Goal: Information Seeking & Learning: Learn about a topic

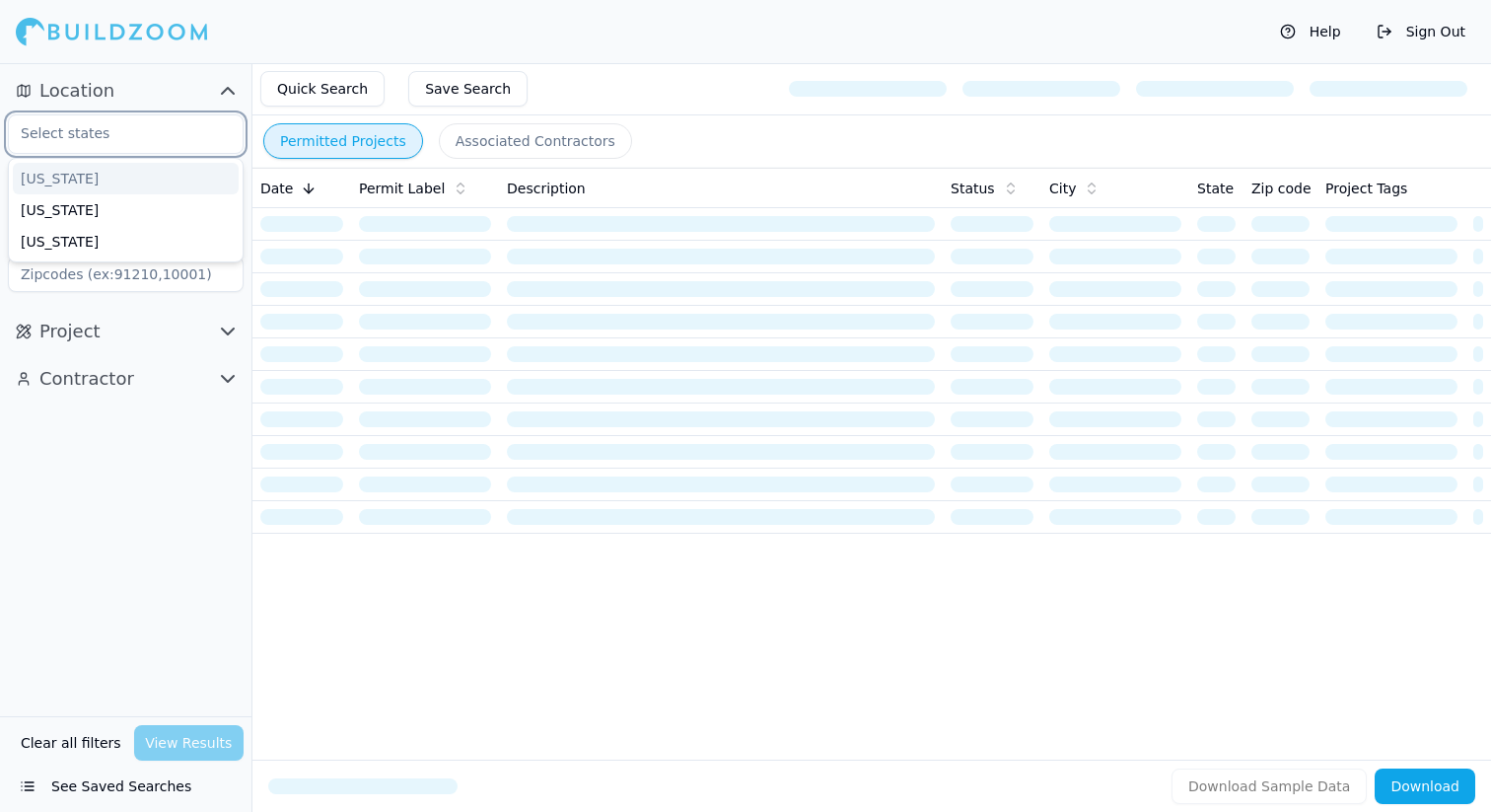
click at [159, 134] on input "text" at bounding box center [113, 133] width 209 height 36
click at [148, 192] on div "[US_STATE]" at bounding box center [126, 179] width 226 height 32
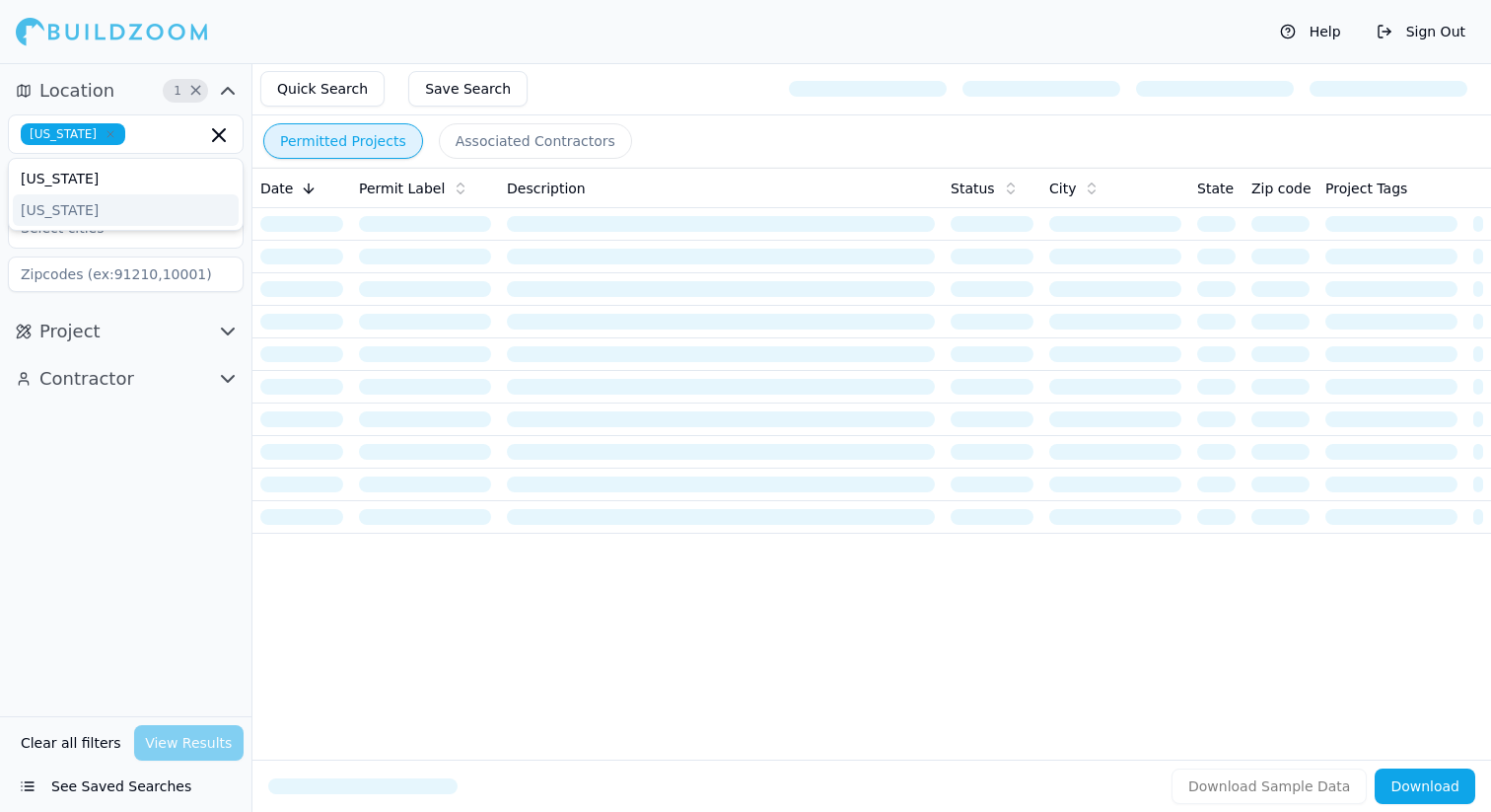
click at [287, 284] on div at bounding box center [301, 289] width 82 height 16
click at [166, 183] on input "text" at bounding box center [113, 181] width 209 height 36
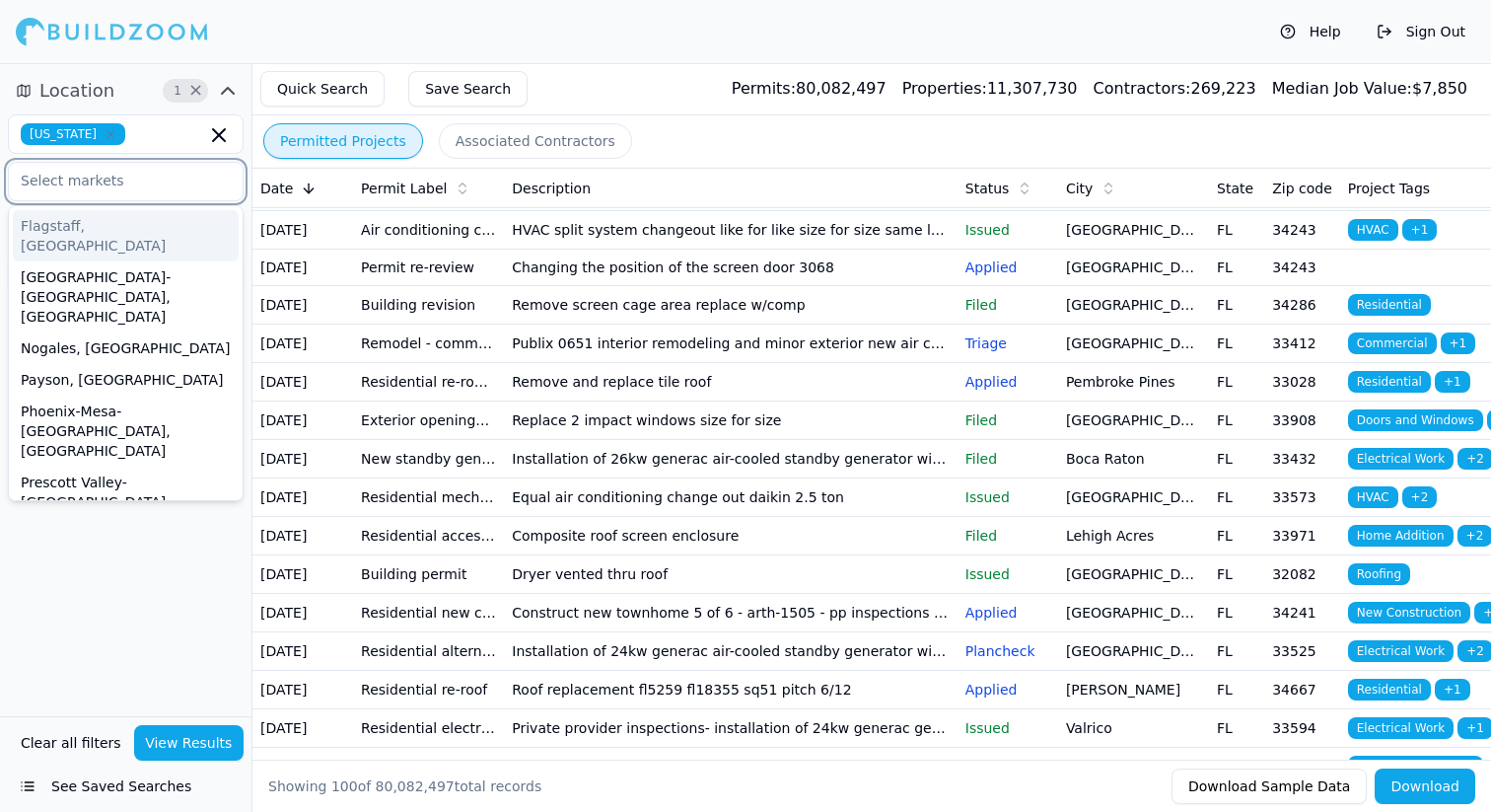
scroll to position [176, 0]
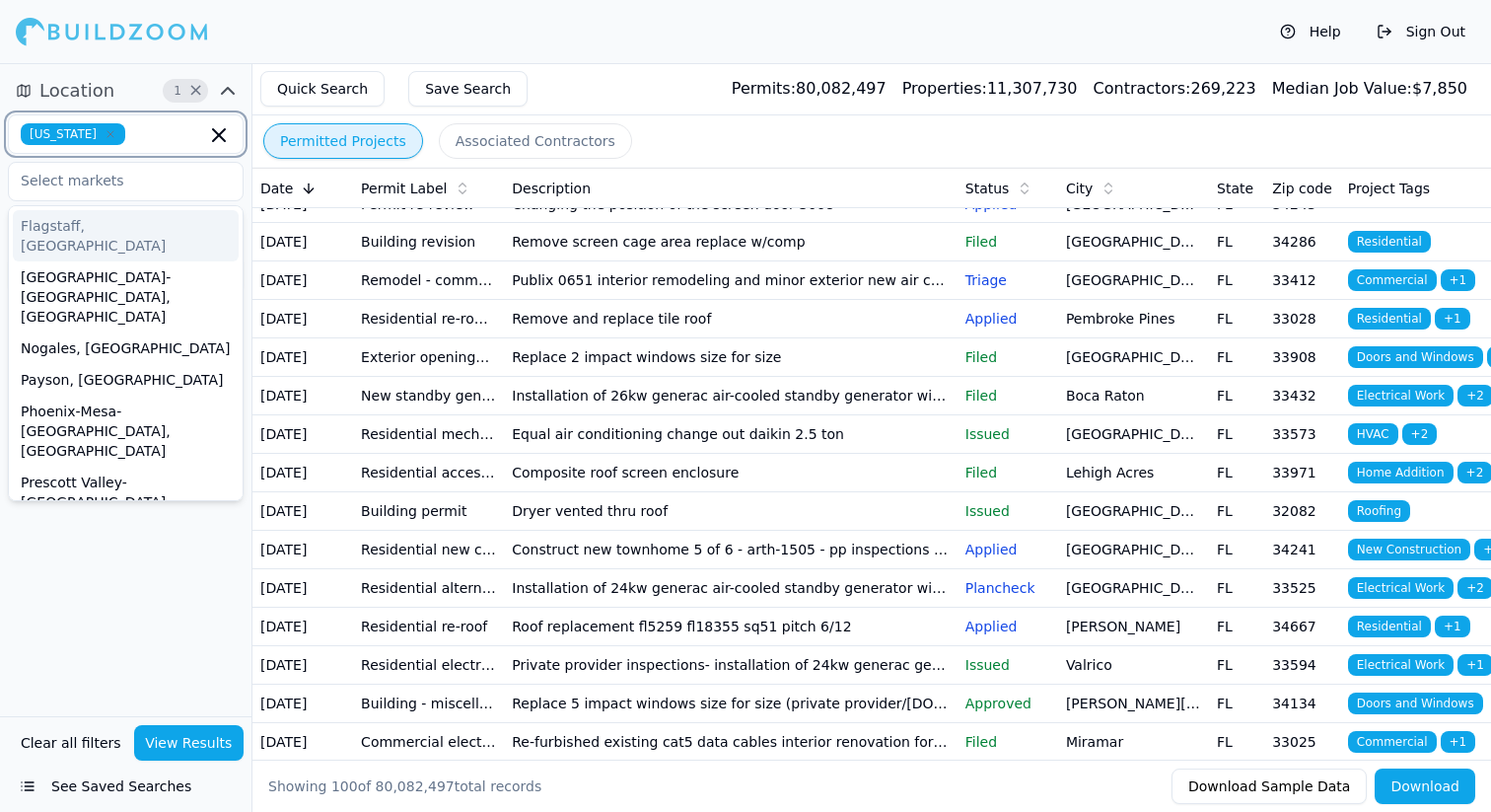
click at [222, 135] on icon "button" at bounding box center [219, 135] width 24 height 24
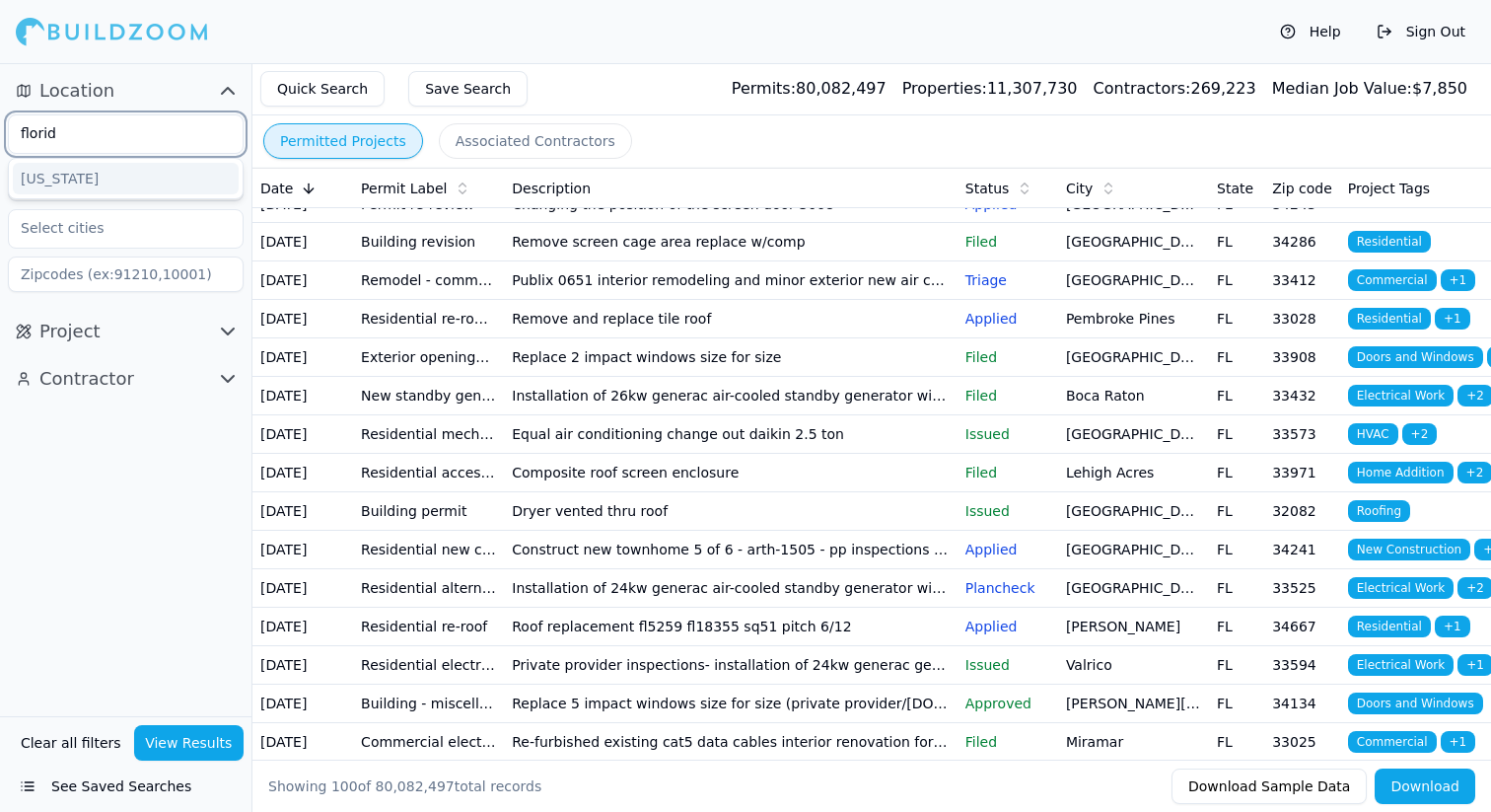
type input "[US_STATE]"
click at [94, 166] on div "[US_STATE]" at bounding box center [126, 179] width 226 height 32
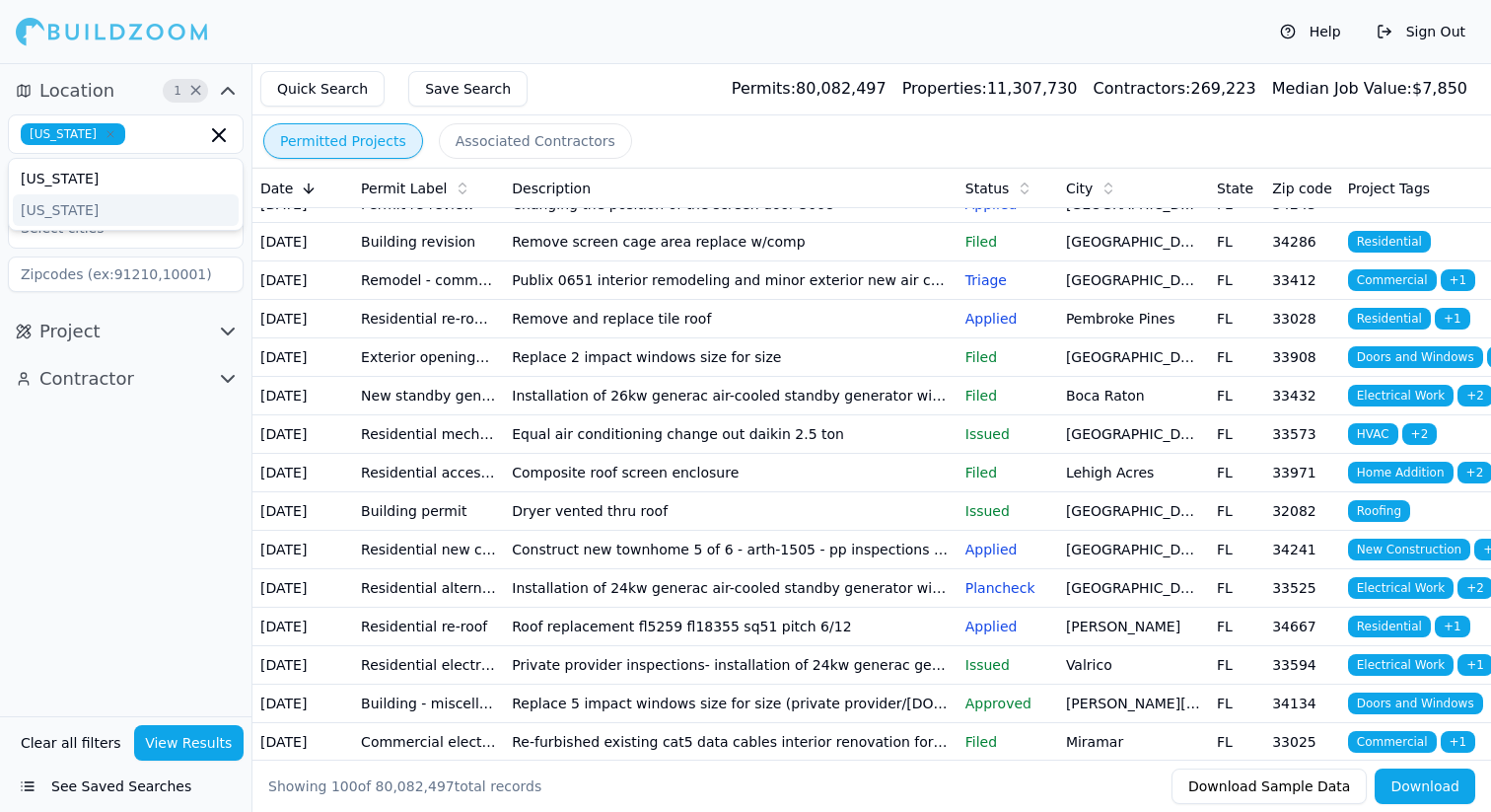
click at [170, 332] on button "Project" at bounding box center [125, 332] width 235 height 32
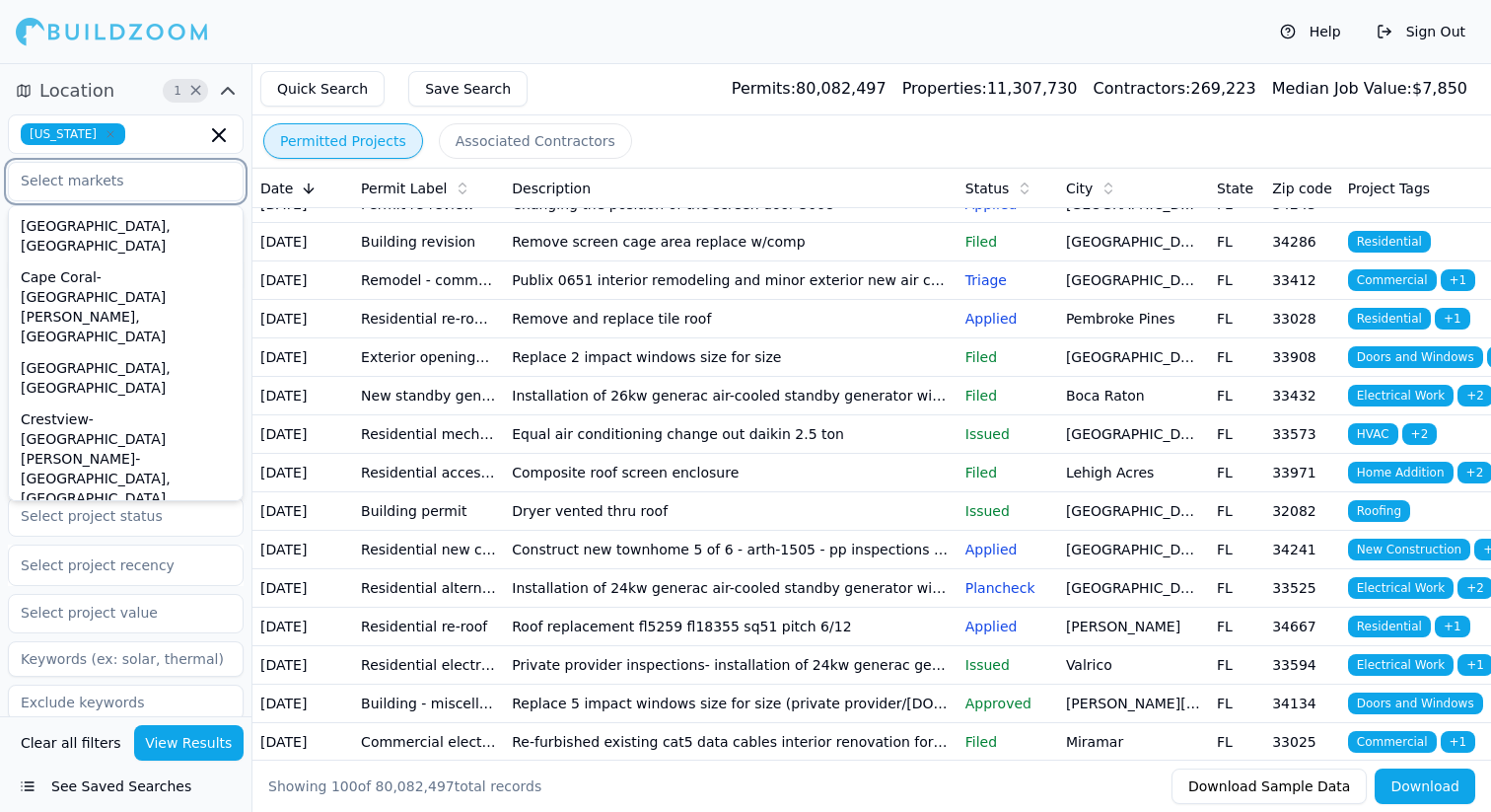
click at [137, 188] on input "text" at bounding box center [113, 181] width 209 height 36
click at [104, 352] on div "[GEOGRAPHIC_DATA], [GEOGRAPHIC_DATA]" at bounding box center [126, 378] width 226 height 52
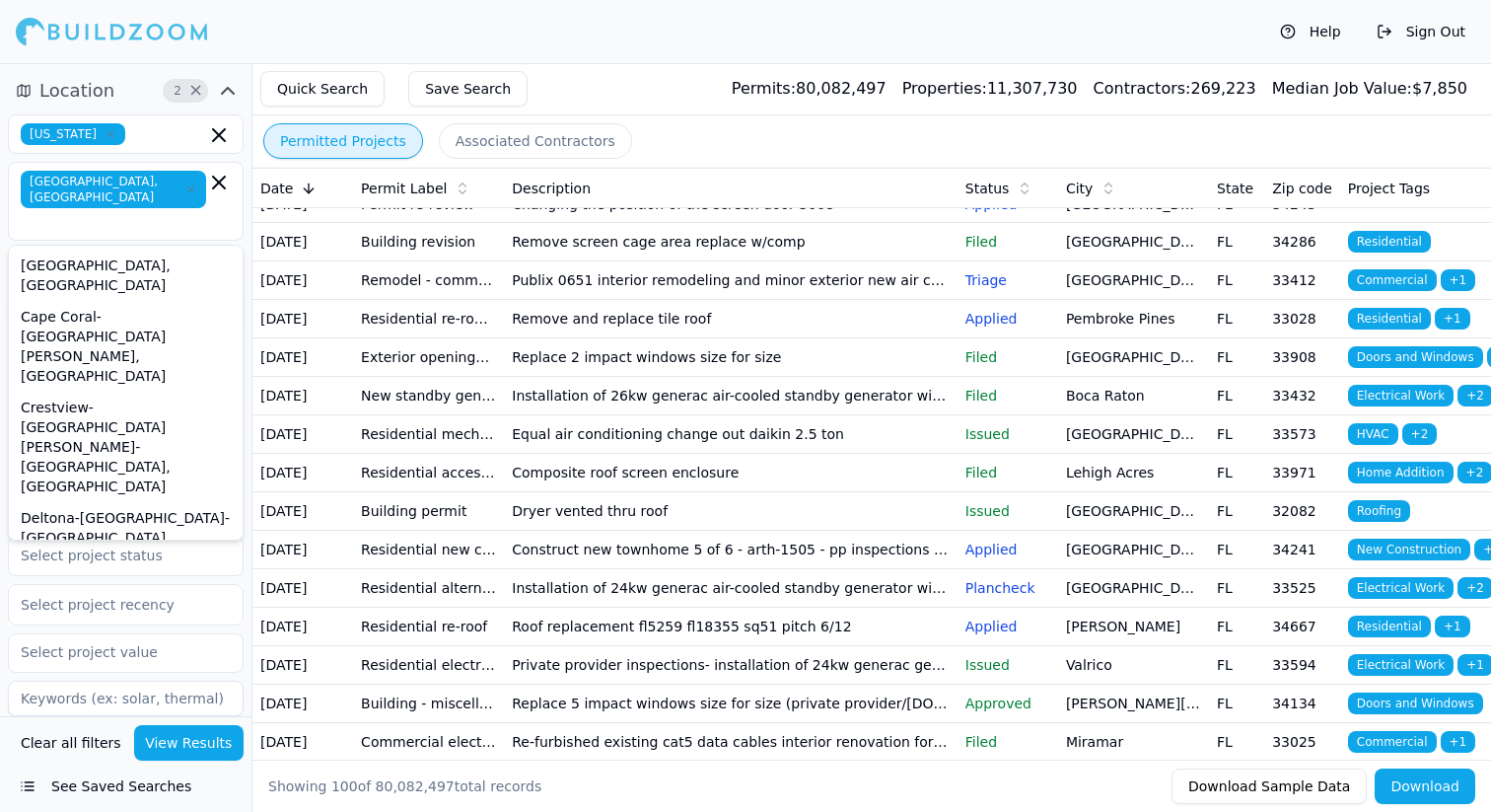
click at [245, 542] on div "Project Select project recency" at bounding box center [125, 561] width 251 height 428
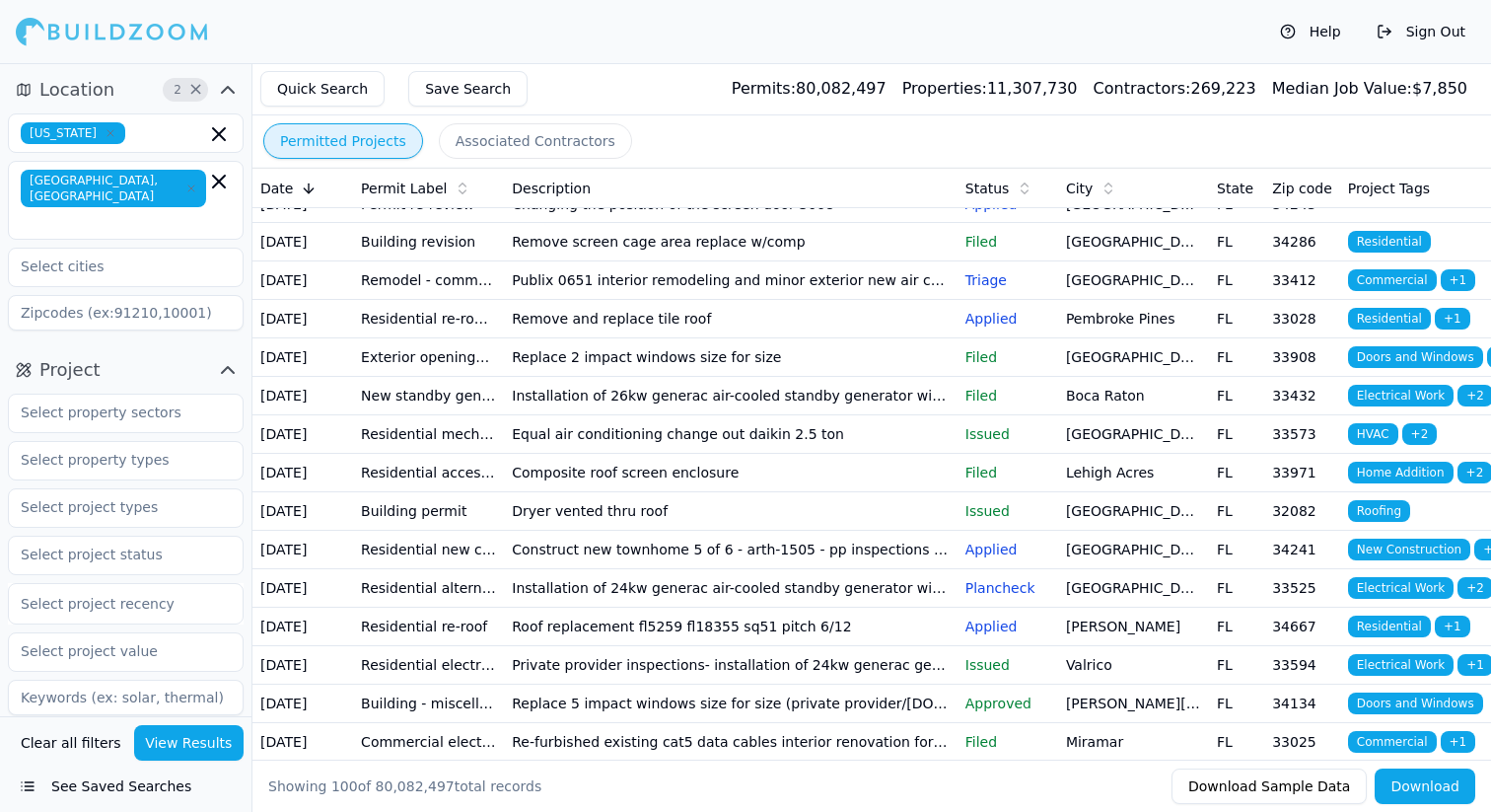
scroll to position [68, 0]
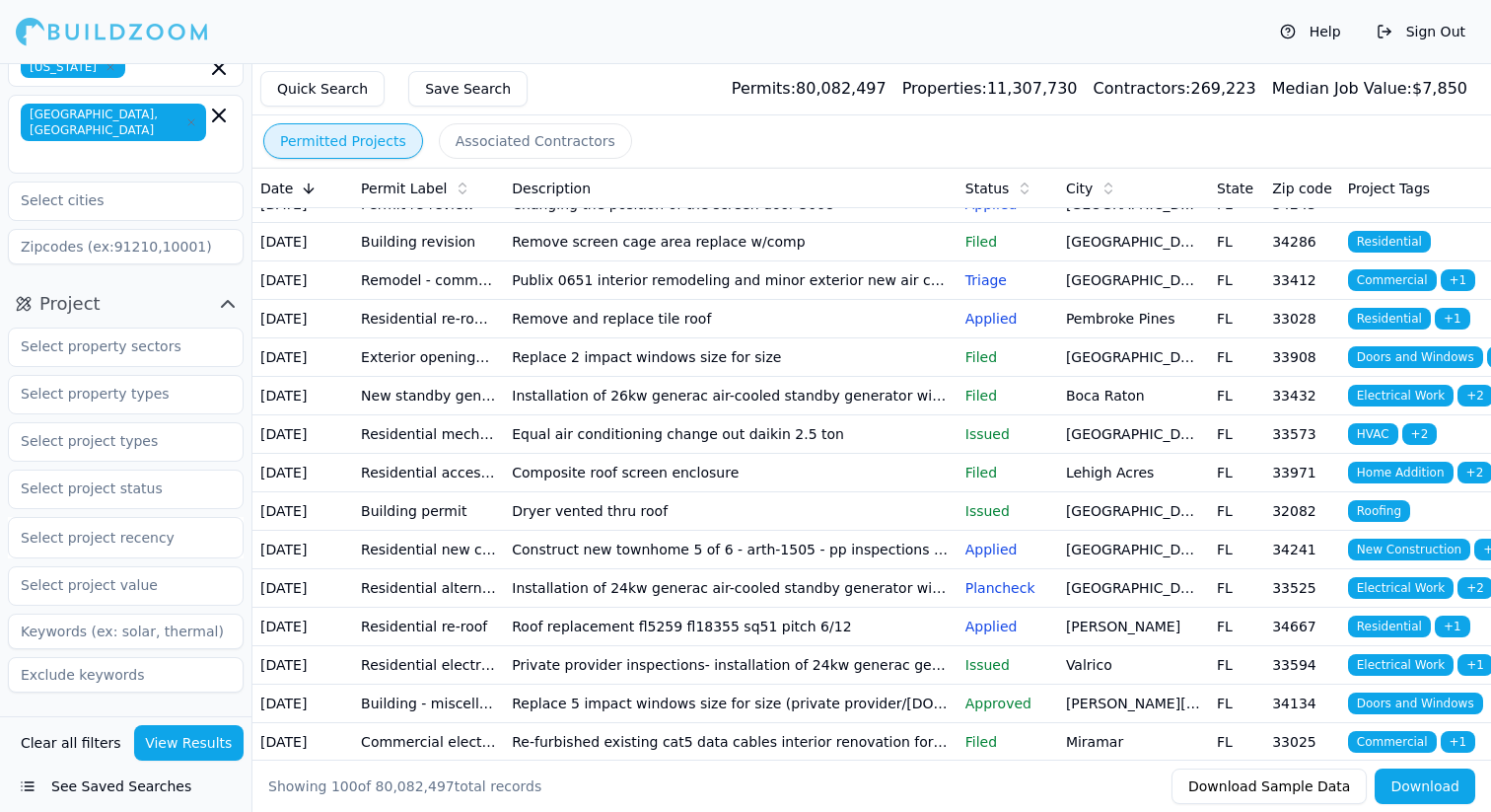
click at [100, 718] on span "Contractor" at bounding box center [86, 732] width 94 height 28
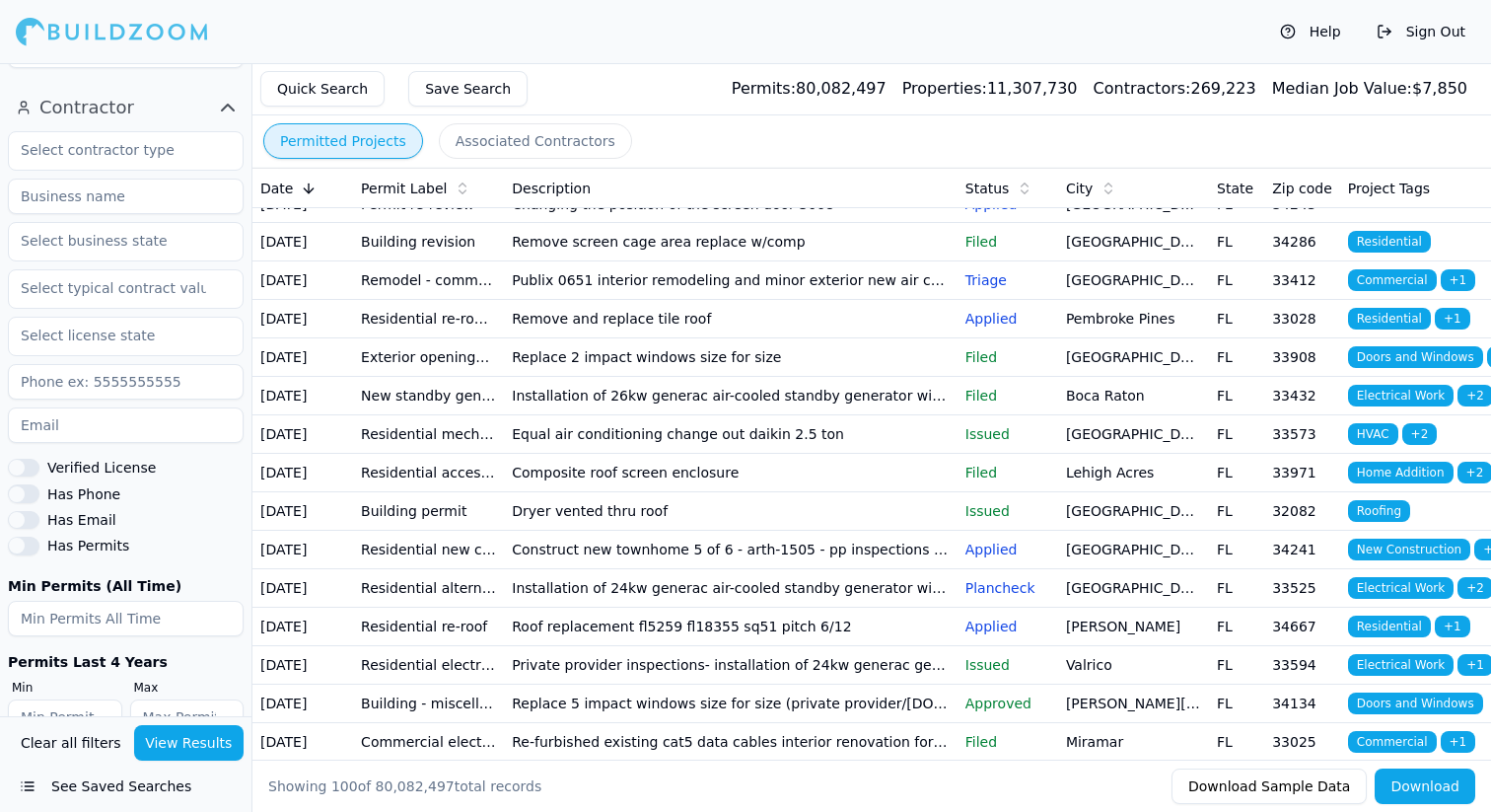
scroll to position [694, 0]
click at [23, 482] on button "Has Phone" at bounding box center [24, 491] width 32 height 18
click at [17, 509] on button "Has Email" at bounding box center [24, 518] width 32 height 18
click at [18, 535] on button "Has Permits" at bounding box center [24, 544] width 32 height 18
click at [103, 698] on input "1" at bounding box center [65, 716] width 114 height 36
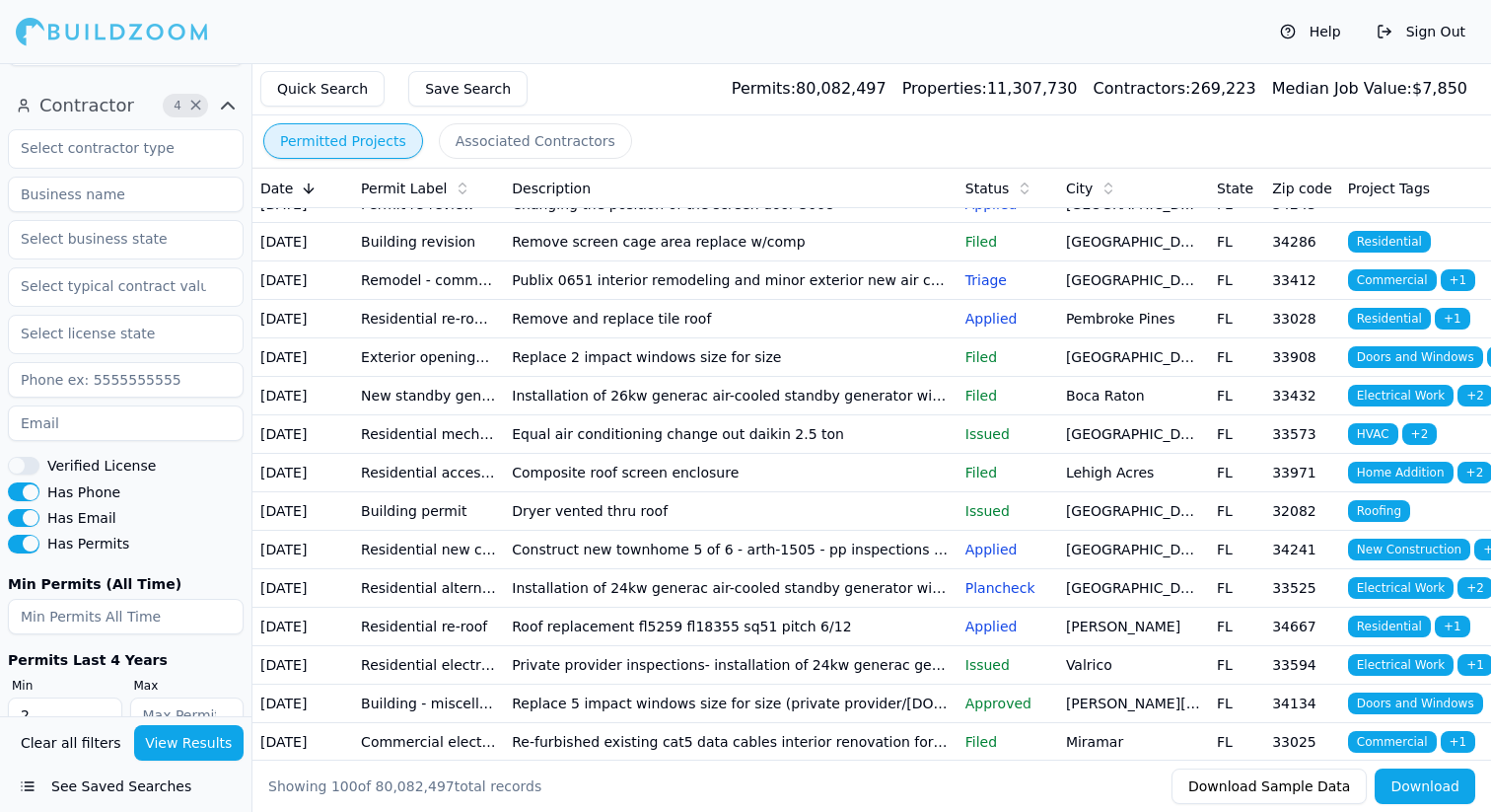
click at [103, 698] on input "2" at bounding box center [65, 716] width 114 height 36
click at [103, 698] on input "3" at bounding box center [65, 716] width 114 height 36
click at [103, 698] on input "4" at bounding box center [65, 716] width 114 height 36
click at [103, 698] on input "5" at bounding box center [65, 716] width 114 height 36
click at [103, 698] on input "6" at bounding box center [65, 716] width 114 height 36
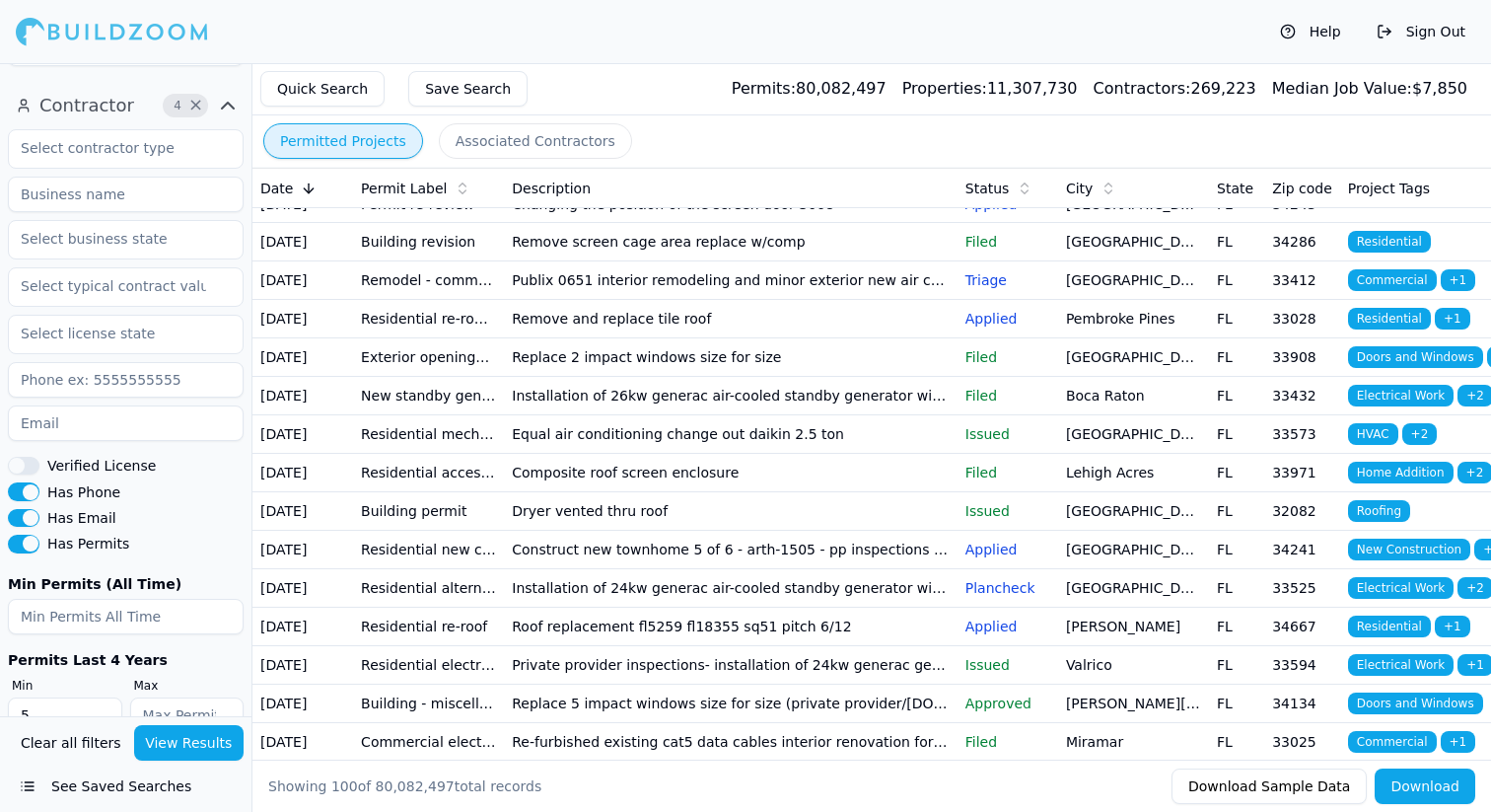
type input "5"
click at [100, 698] on input "5" at bounding box center [65, 716] width 114 height 36
click at [202, 745] on button "View Results" at bounding box center [189, 743] width 110 height 36
